Goal: Use online tool/utility: Use online tool/utility

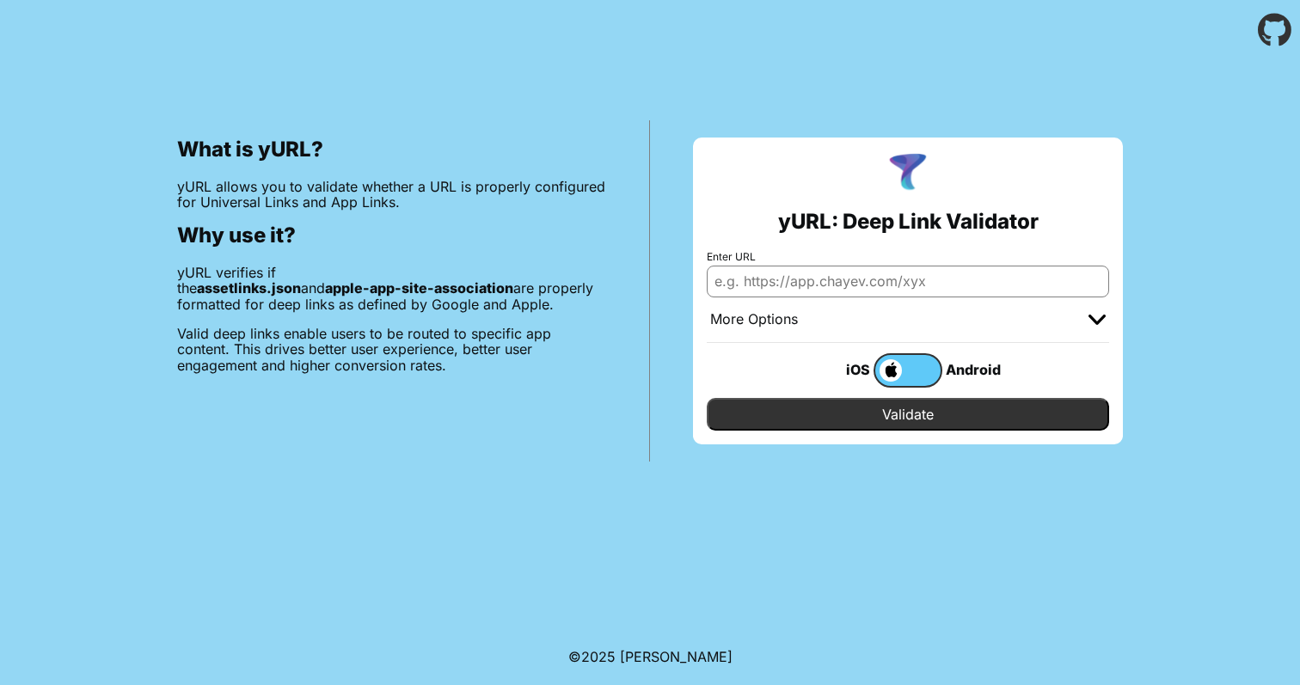
click at [779, 277] on input "Enter URL" at bounding box center [907, 281] width 402 height 31
type input "[URL][DOMAIN_NAME]"
click at [923, 361] on label at bounding box center [907, 370] width 69 height 34
click at [0, 0] on input "checkbox" at bounding box center [0, 0] width 0 height 0
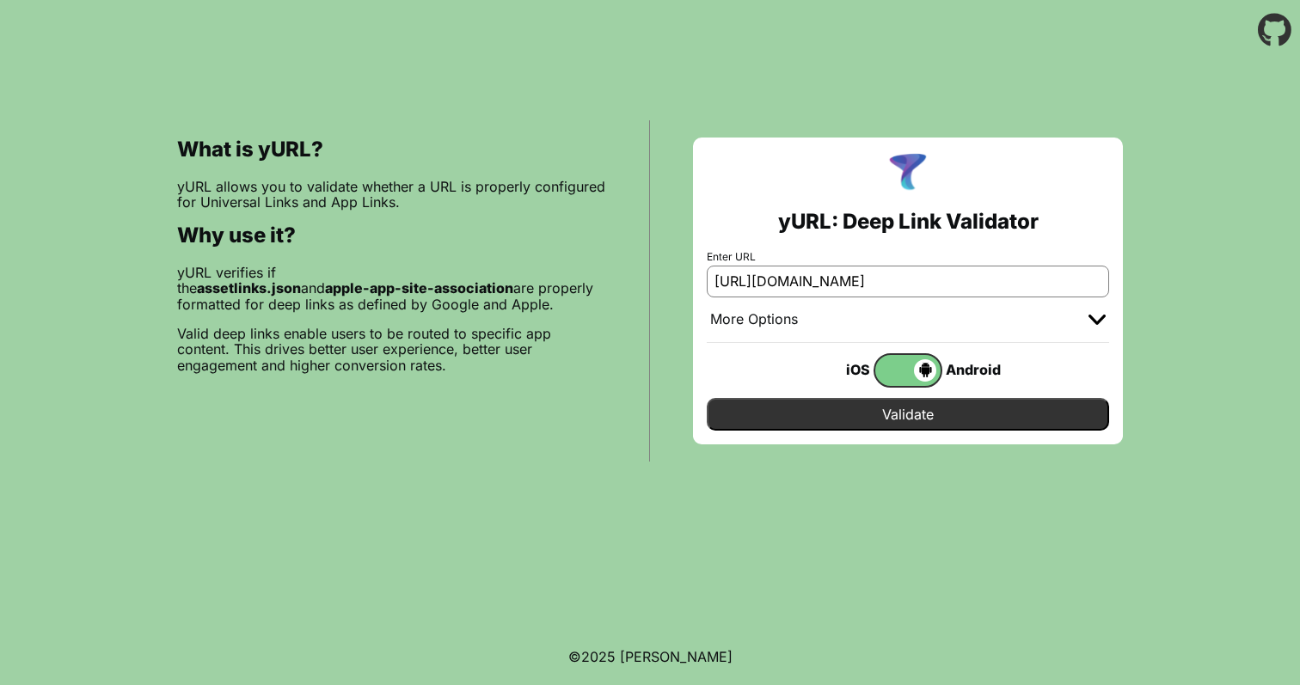
click at [914, 412] on input "Validate" at bounding box center [907, 414] width 402 height 33
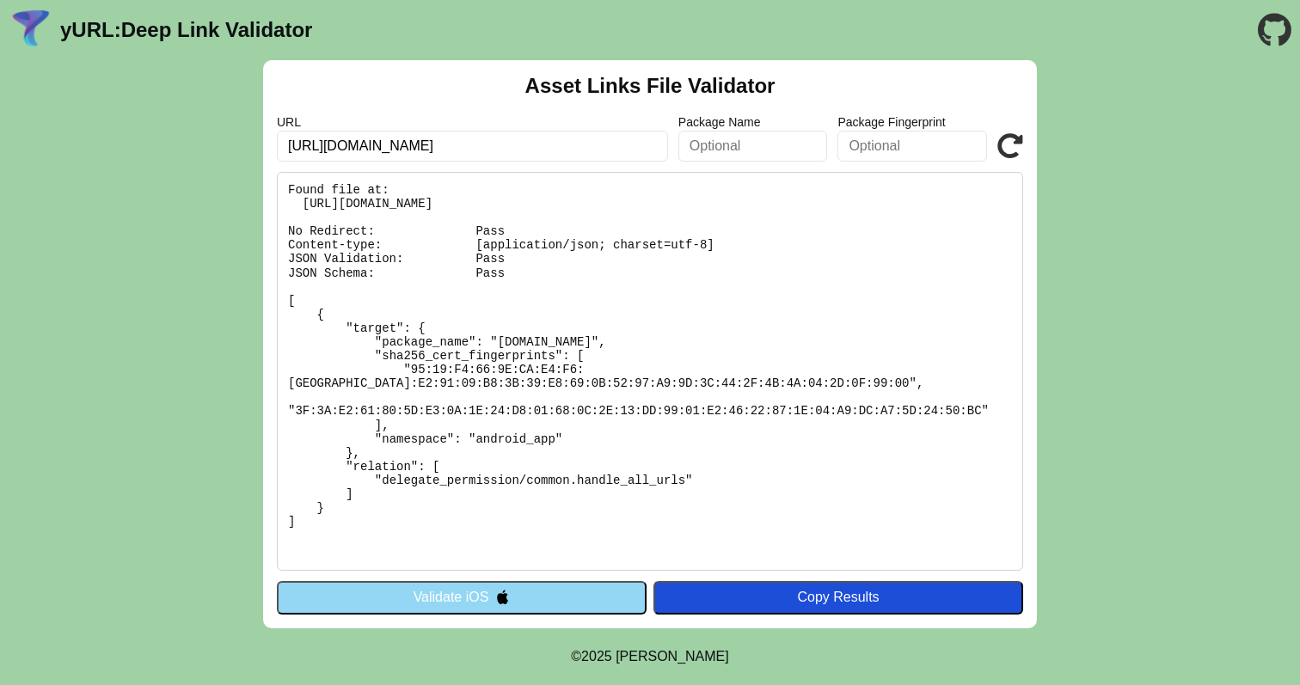
drag, startPoint x: 365, startPoint y: 532, endPoint x: 239, endPoint y: 144, distance: 408.5
click at [239, 144] on div "Asset Links File Validator URL [URL][DOMAIN_NAME] Package Name Package Fingerpr…" at bounding box center [650, 344] width 1300 height 568
click at [416, 291] on pre "Found file at: [URL][DOMAIN_NAME] No Redirect: Pass Content-type: [application/…" at bounding box center [650, 371] width 746 height 399
drag, startPoint x: 325, startPoint y: 529, endPoint x: 276, endPoint y: 172, distance: 360.0
click at [276, 172] on div "Asset Links File Validator URL [URL][DOMAIN_NAME] Package Name Package Fingerpr…" at bounding box center [650, 344] width 774 height 568
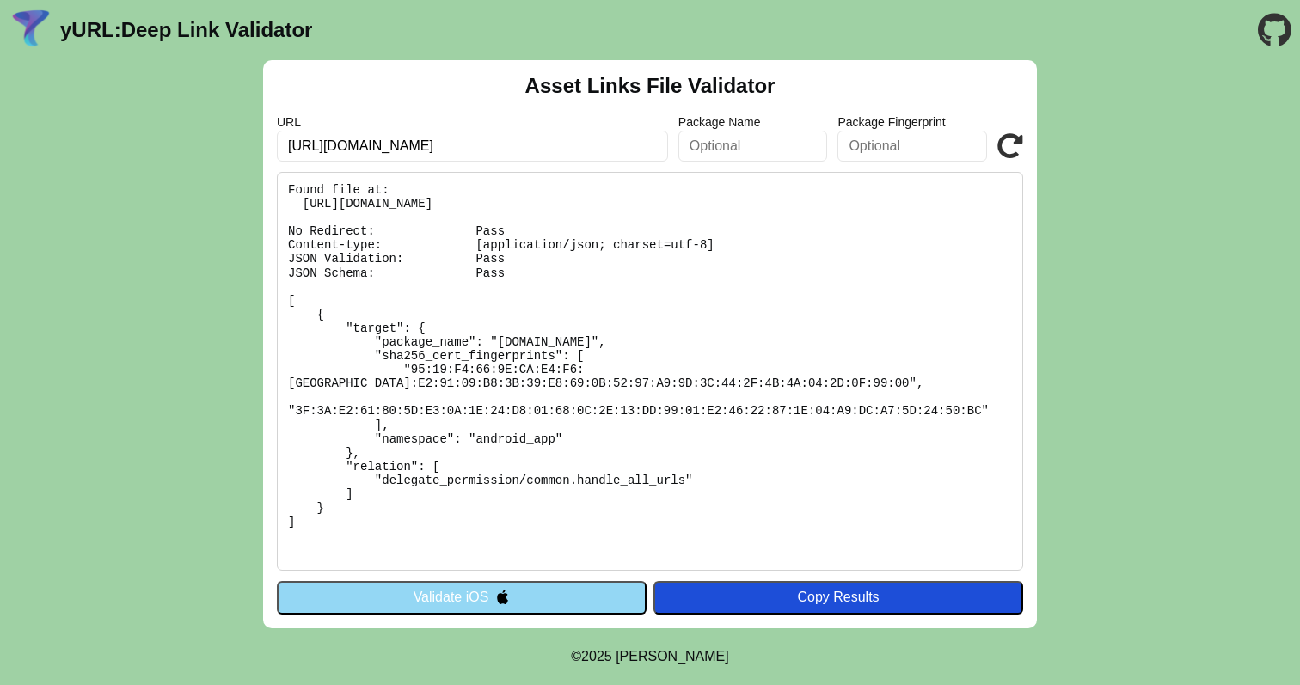
copy pre "Found file at: [URL][DOMAIN_NAME] No Redirect: Pass Content-type: [application/…"
